Goal: Task Accomplishment & Management: Use online tool/utility

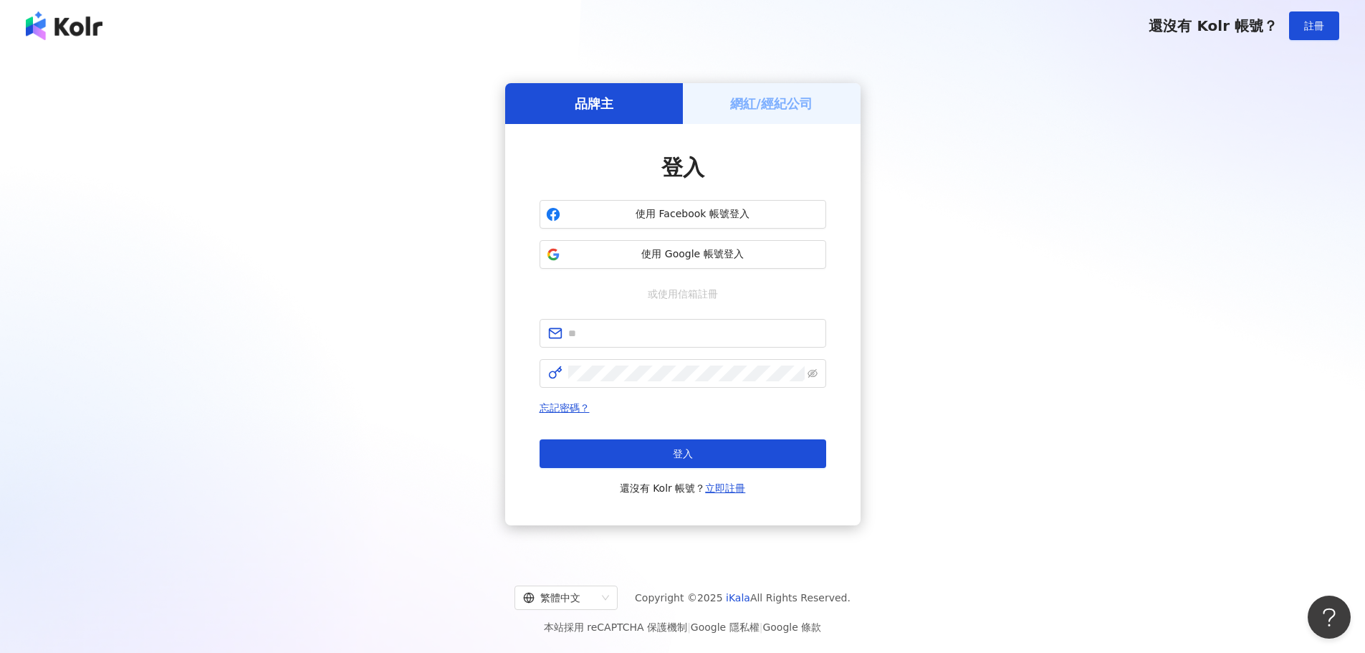
click at [744, 90] on div "網紅/經紀公司" at bounding box center [772, 103] width 178 height 41
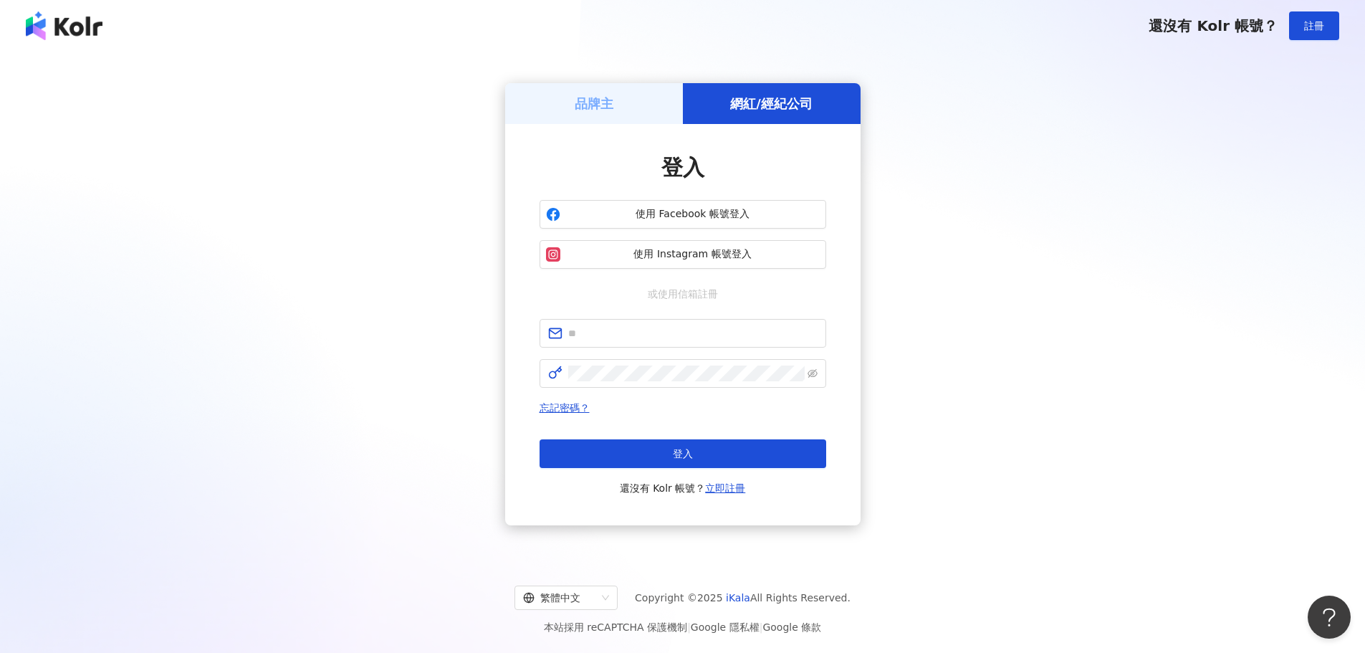
drag, startPoint x: 746, startPoint y: 97, endPoint x: 745, endPoint y: 109, distance: 12.2
click at [746, 96] on h5 "網紅/經紀公司" at bounding box center [771, 104] width 82 height 18
click at [706, 221] on button "使用 Facebook 帳號登入" at bounding box center [683, 214] width 287 height 29
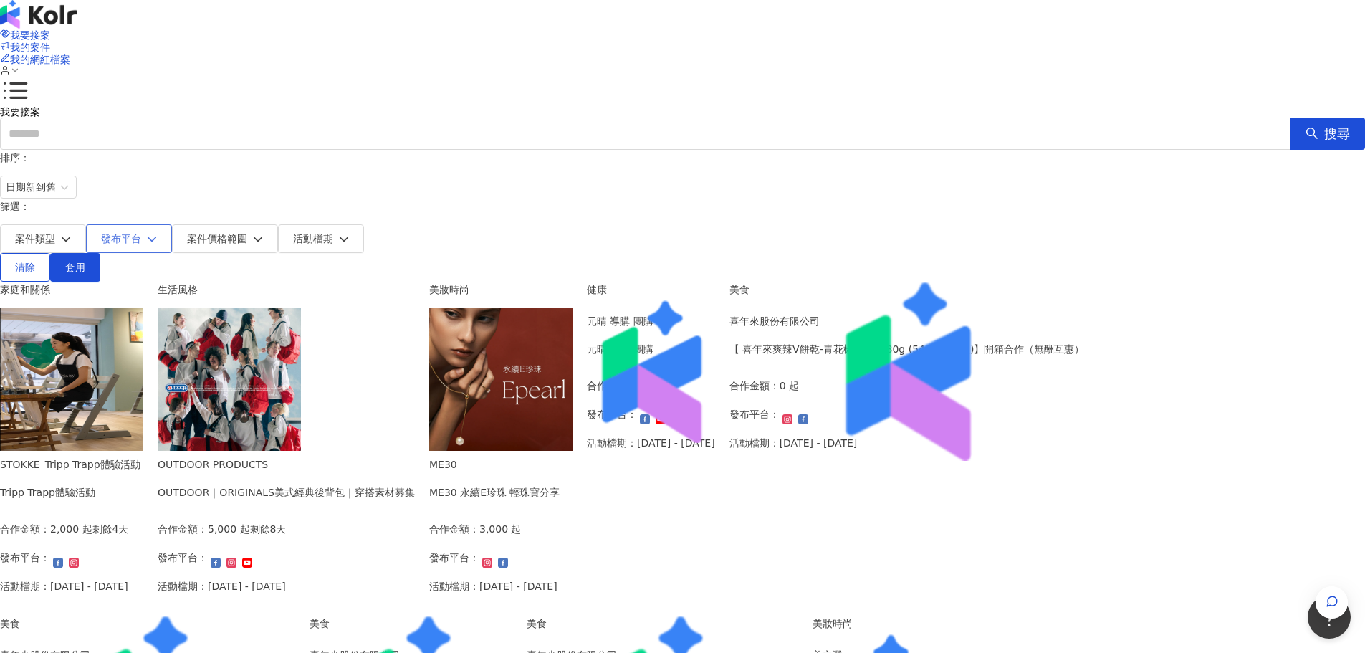
click at [172, 224] on button "發布平台" at bounding box center [129, 238] width 86 height 29
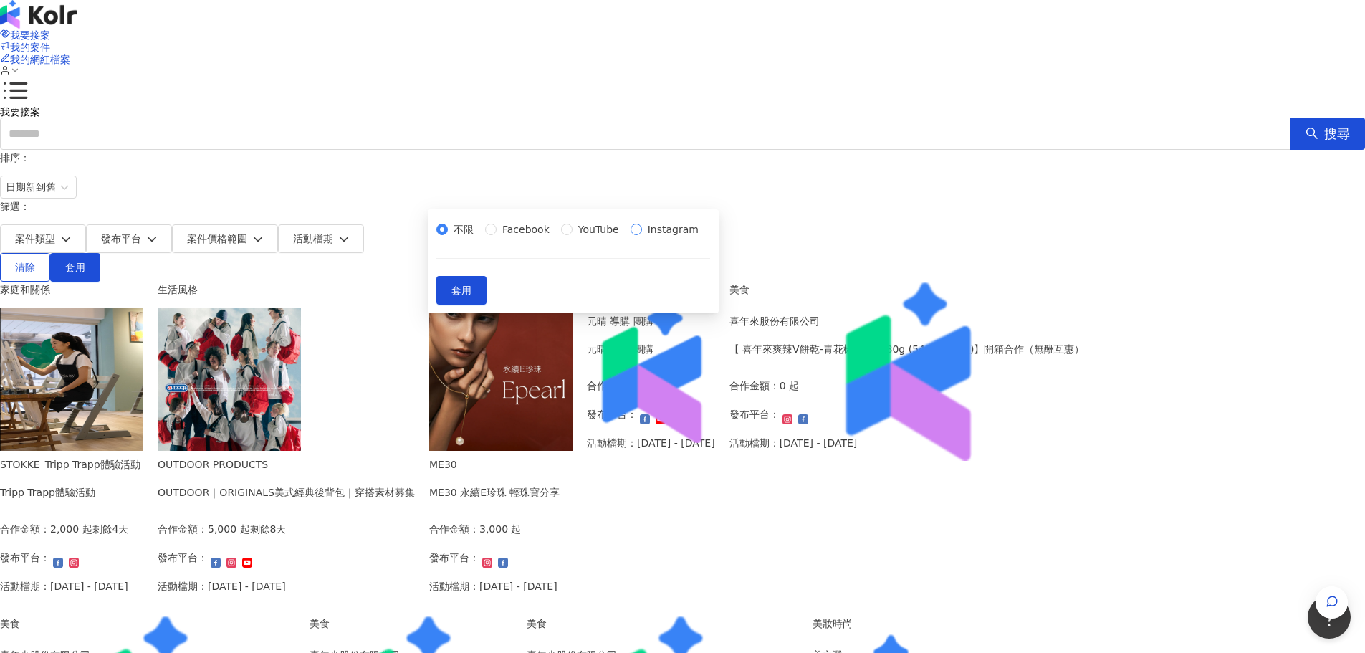
click at [642, 237] on span "Instagram" at bounding box center [673, 229] width 62 height 16
click at [471, 296] on span "套用" at bounding box center [461, 289] width 20 height 11
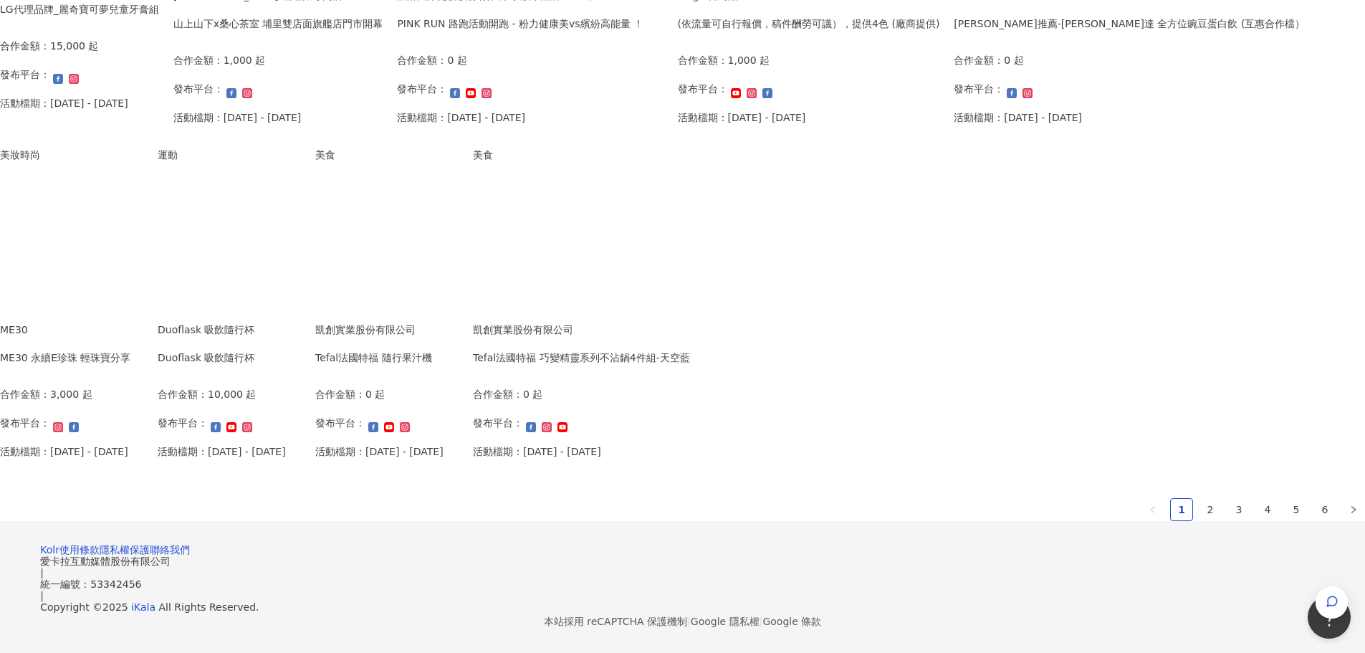
scroll to position [788, 0]
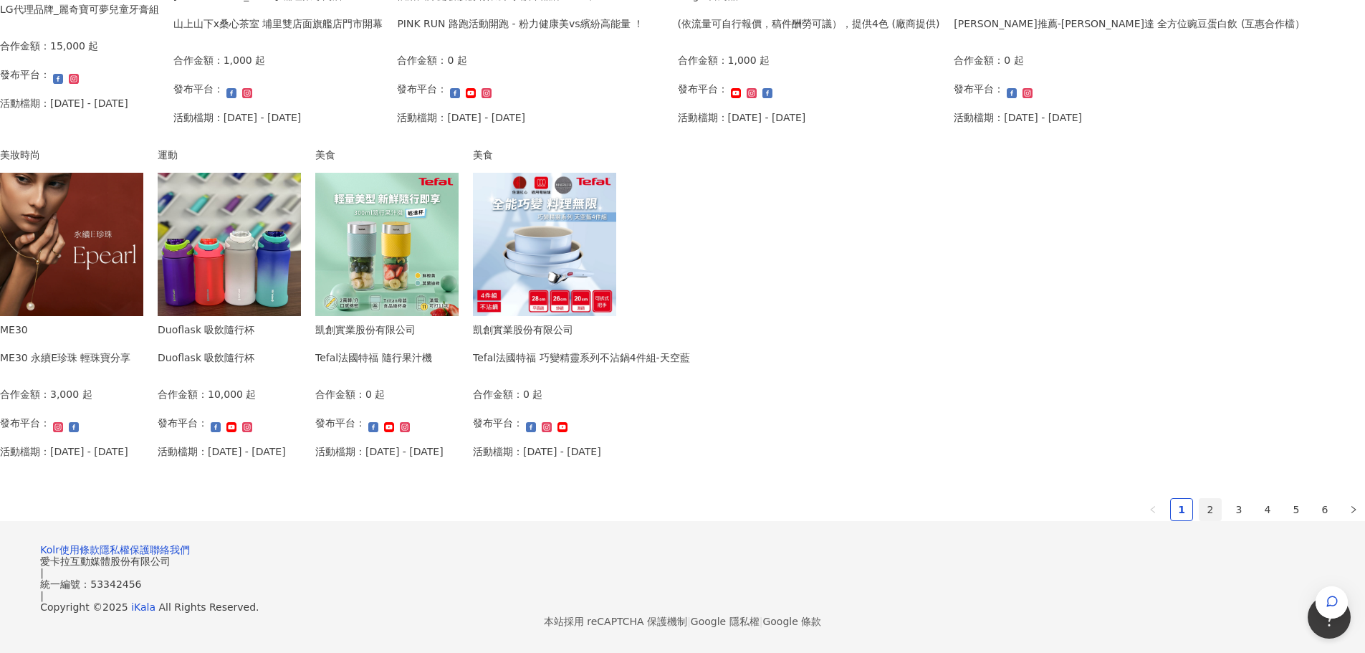
click at [1199, 520] on link "2" at bounding box center [1209, 509] width 21 height 21
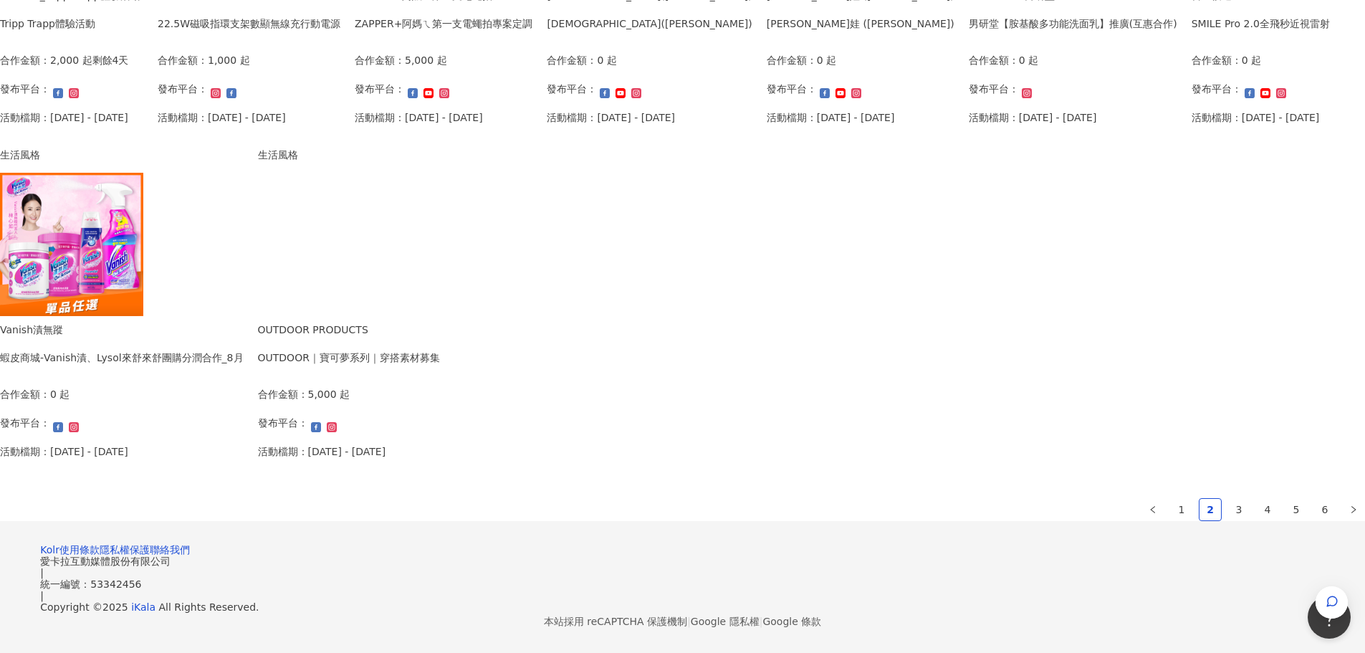
scroll to position [968, 0]
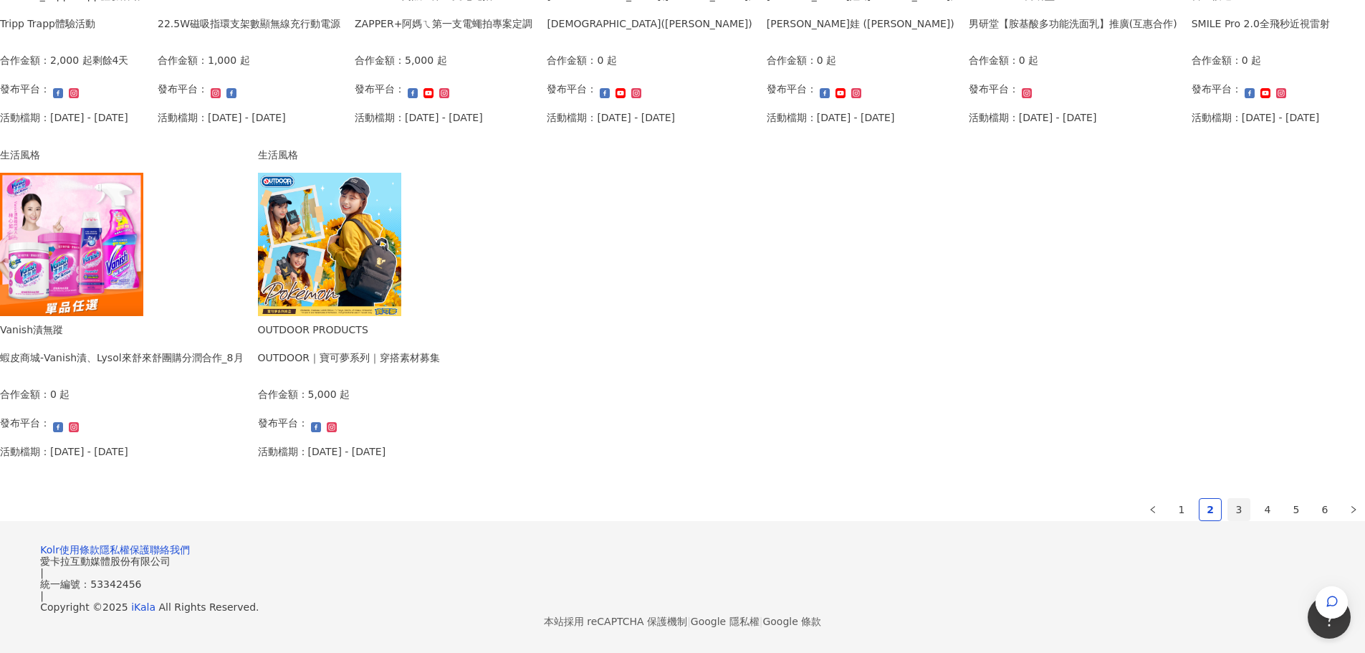
click at [1228, 499] on link "3" at bounding box center [1238, 509] width 21 height 21
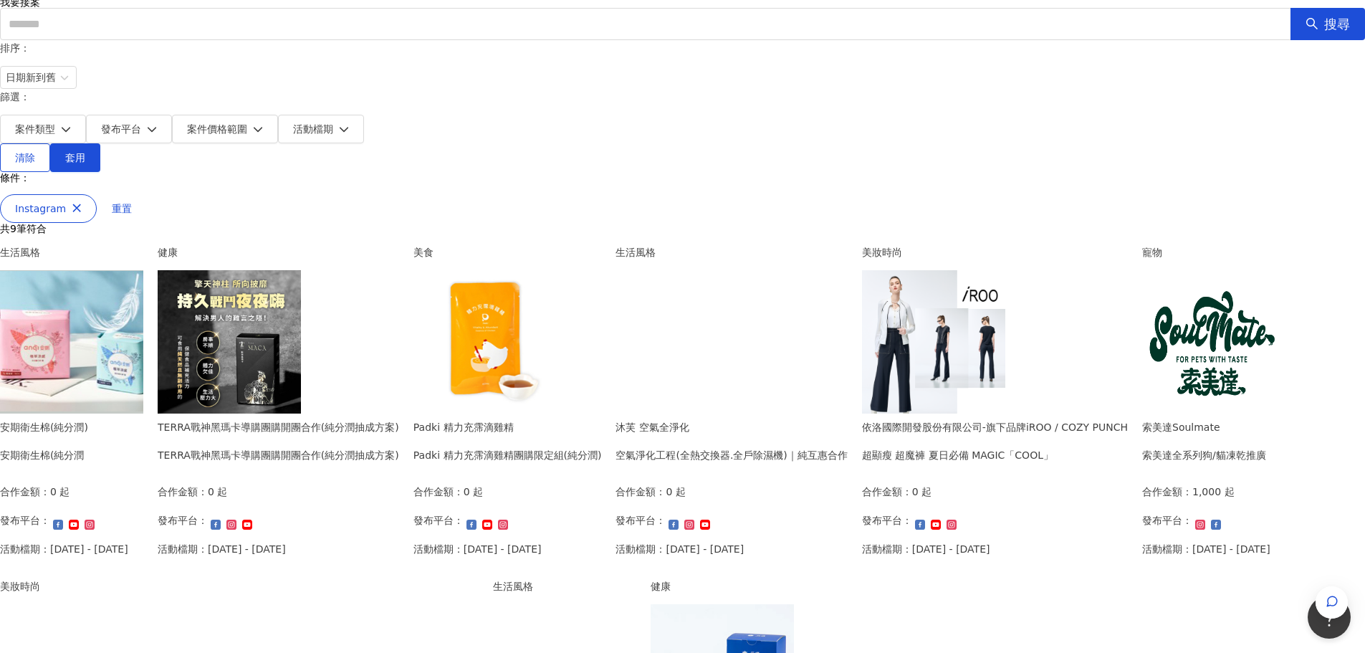
scroll to position [108, 0]
